Goal: Find specific page/section: Find specific page/section

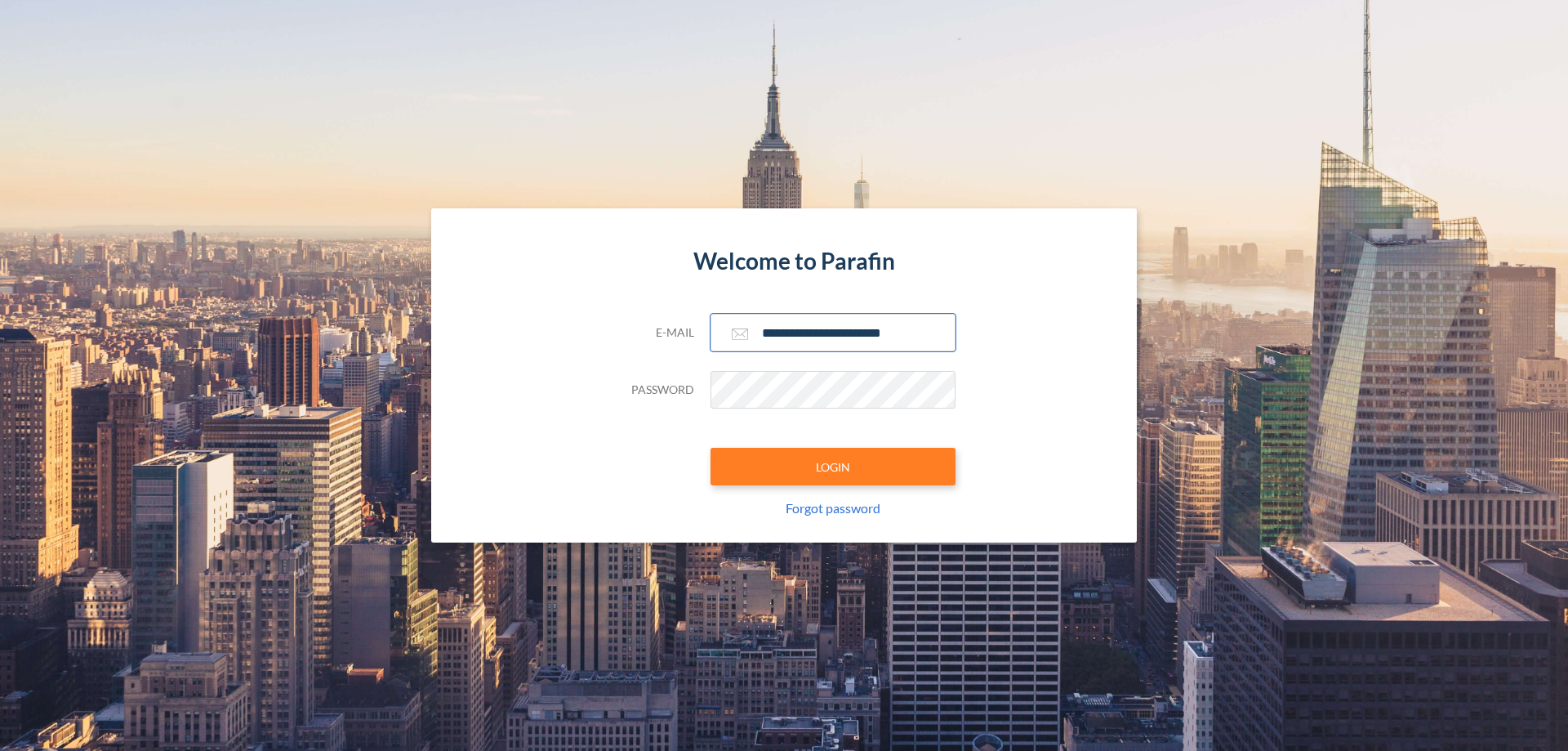
type input "**********"
click at [833, 467] on button "LOGIN" at bounding box center [832, 467] width 245 height 38
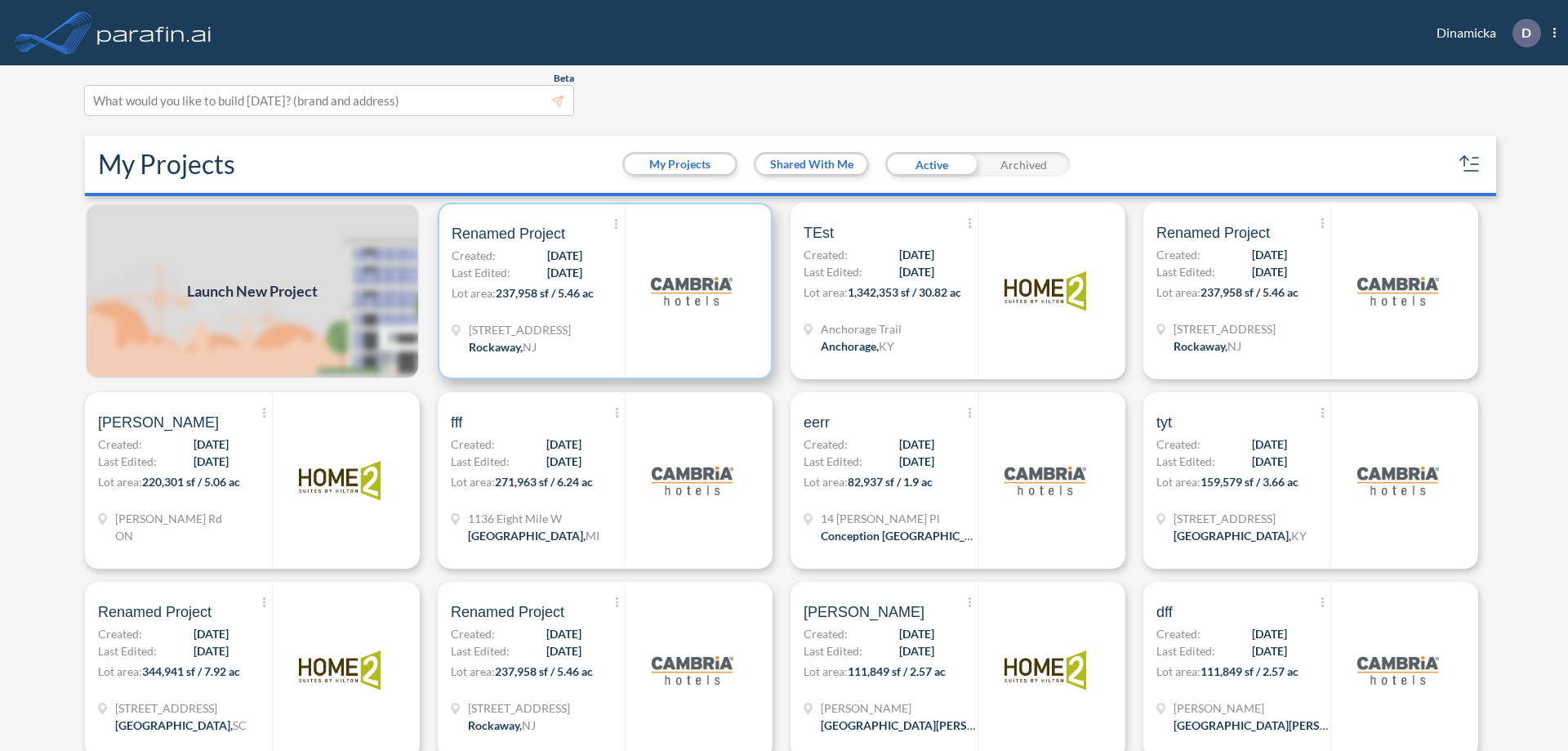
scroll to position [4, 0]
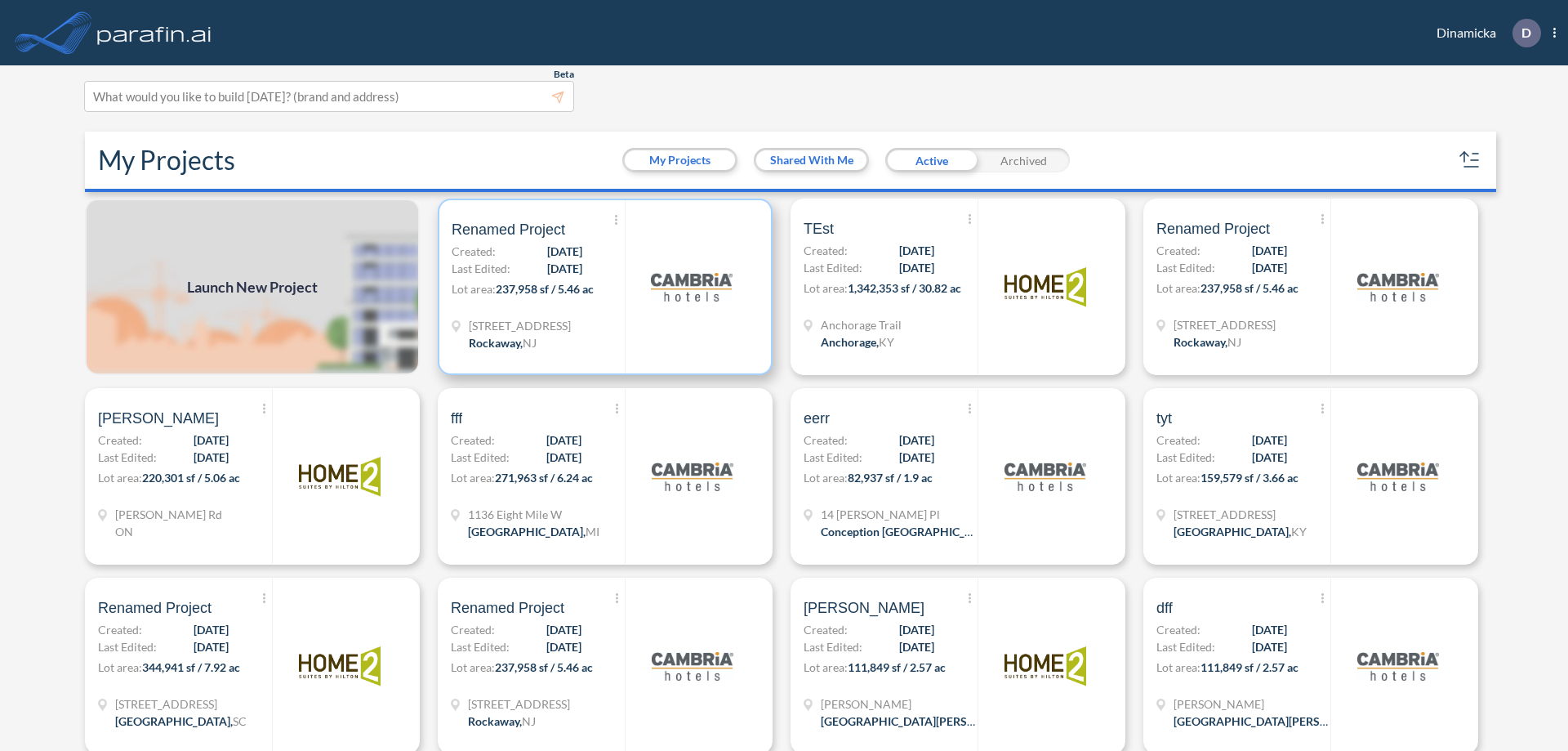
click at [602, 286] on p "Lot area: 237,958 sf / 5.46 ac" at bounding box center [538, 292] width 173 height 24
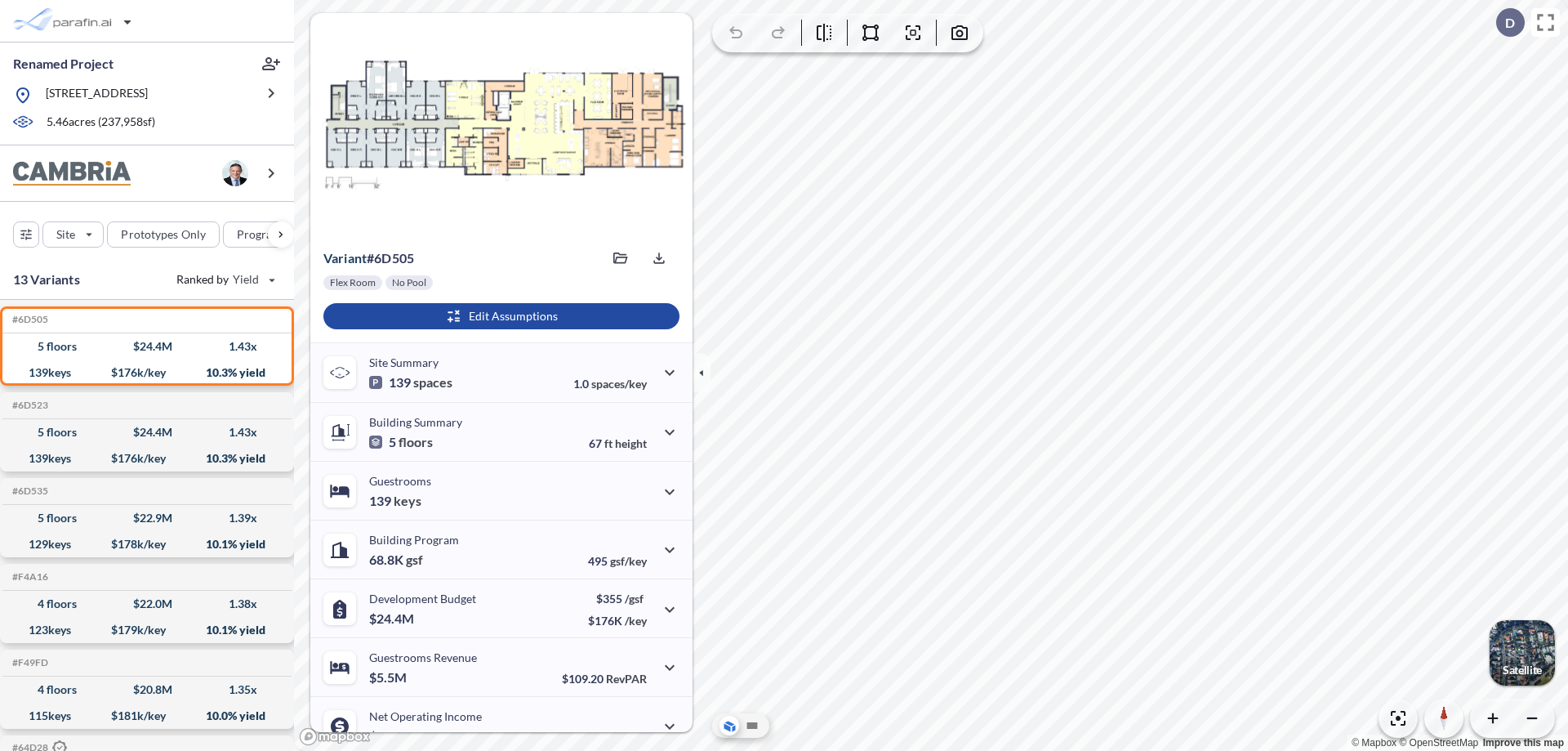
scroll to position [82, 0]
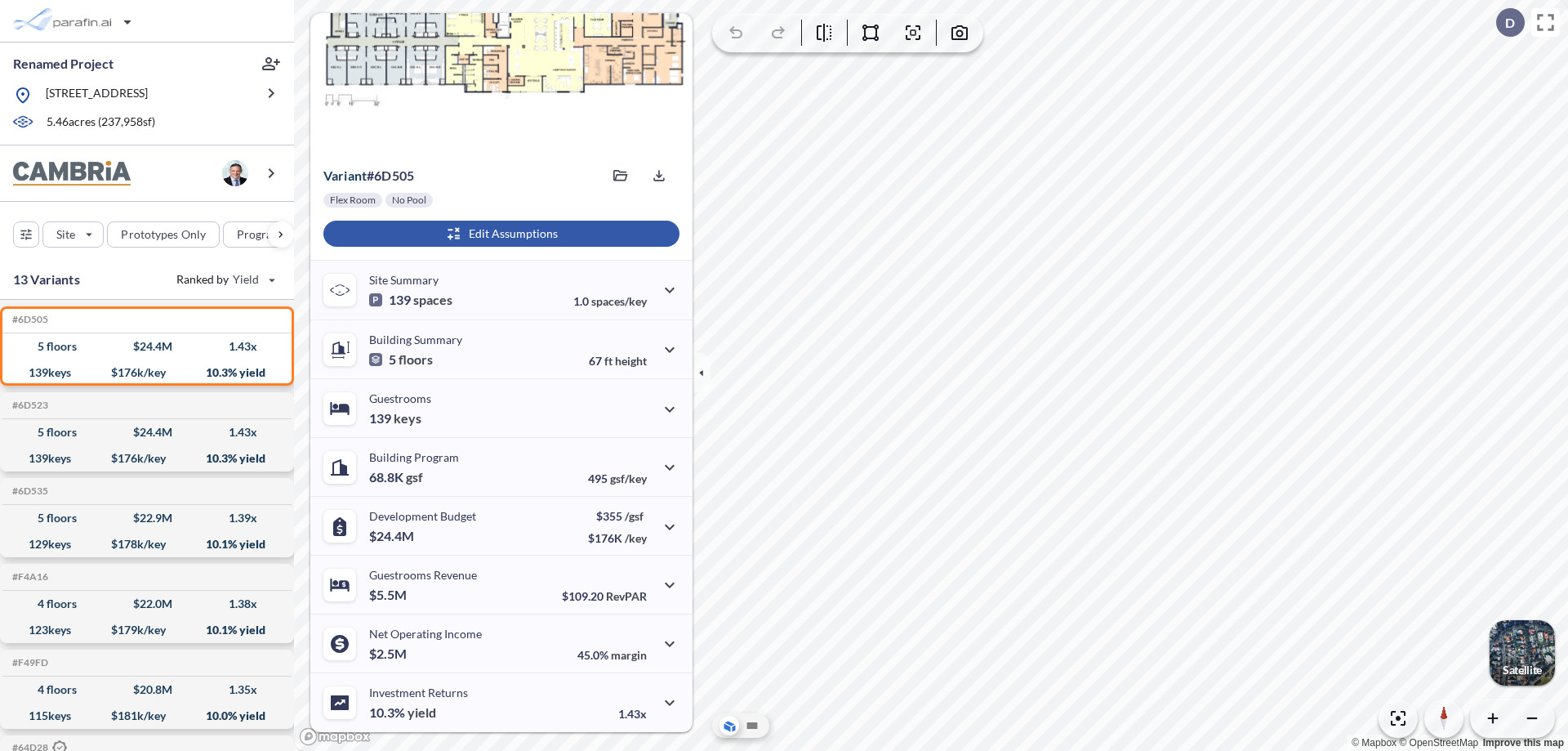
click at [499, 233] on div "button" at bounding box center [501, 234] width 356 height 27
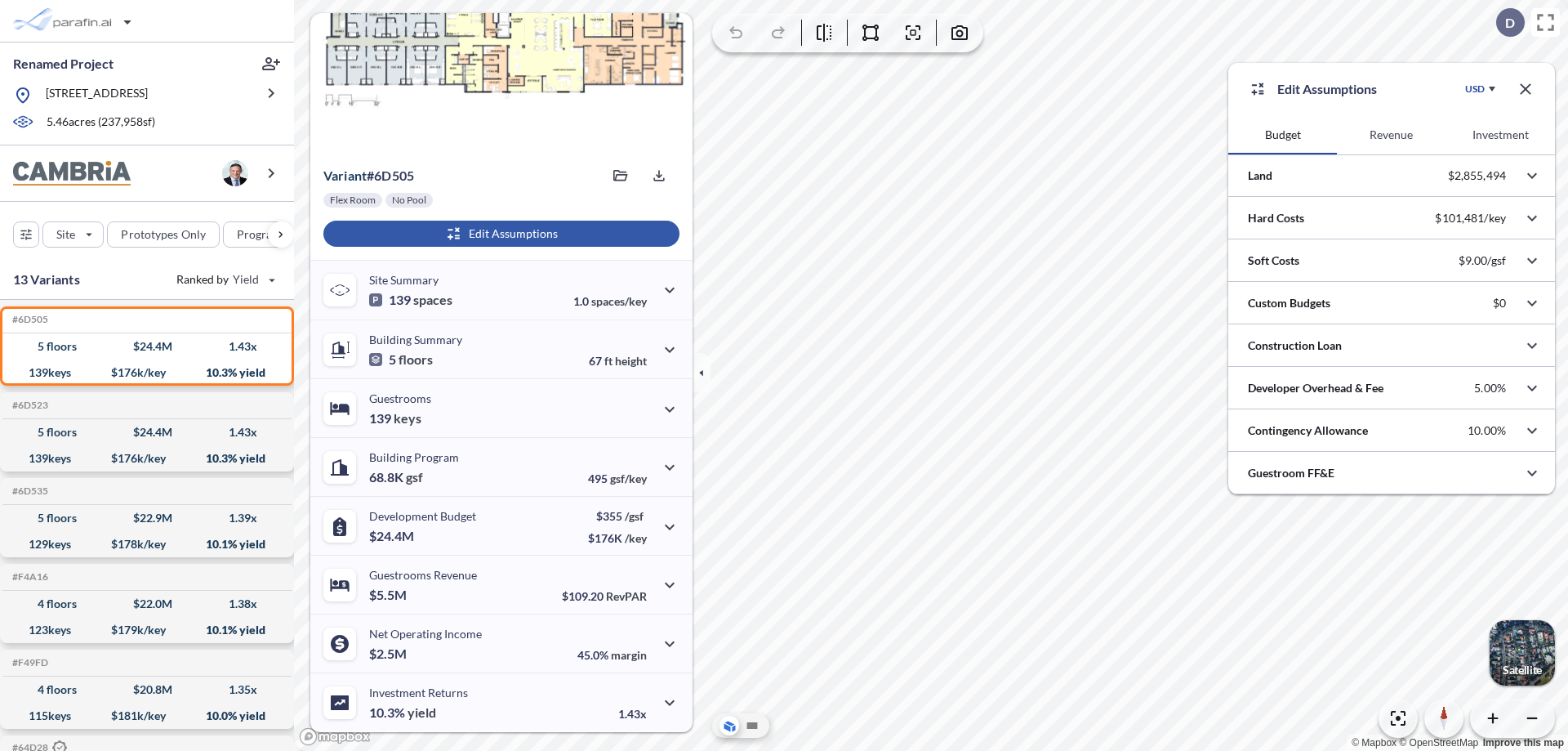
click at [1390, 135] on button "Revenue" at bounding box center [1390, 134] width 109 height 39
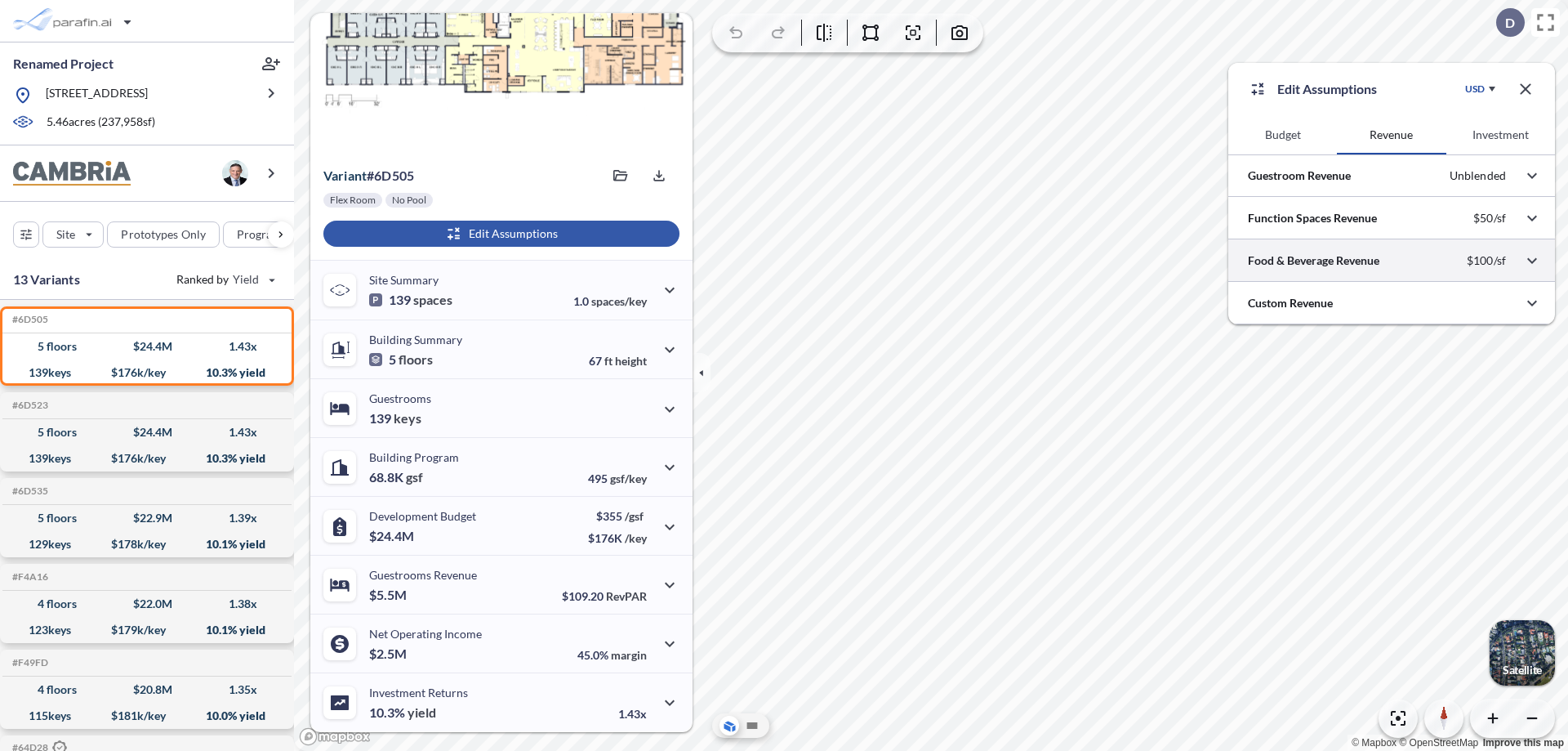
click at [1391, 261] on div at bounding box center [1391, 260] width 327 height 42
